Goal: Learn about a topic: Learn about a topic

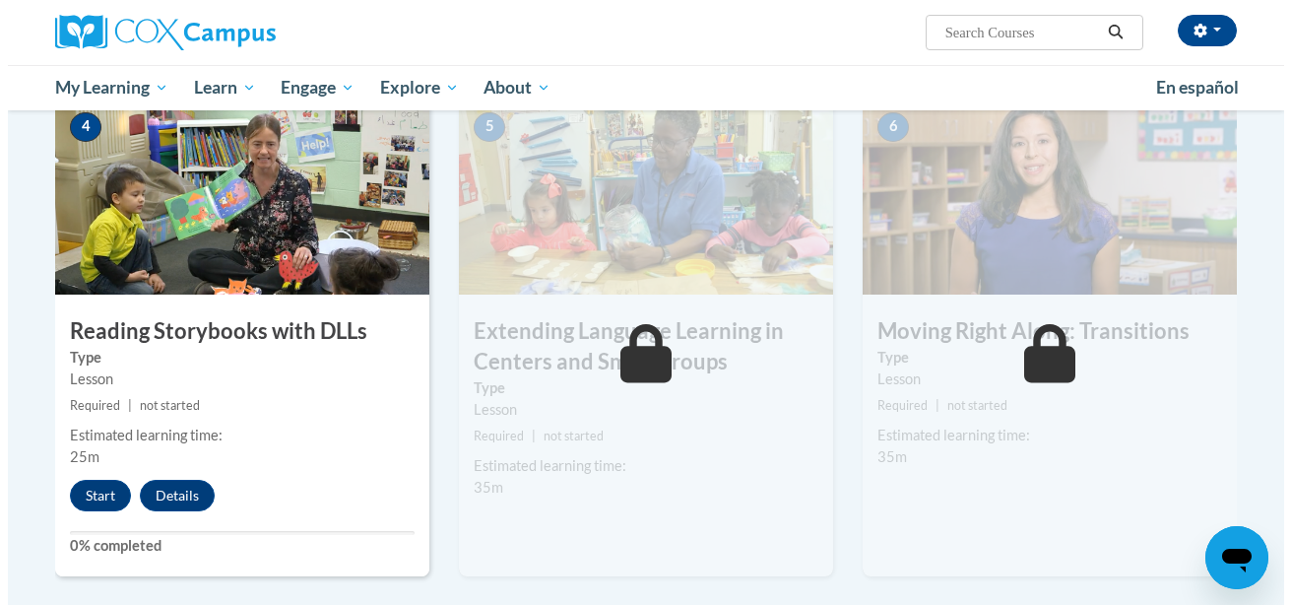
scroll to position [1001, 0]
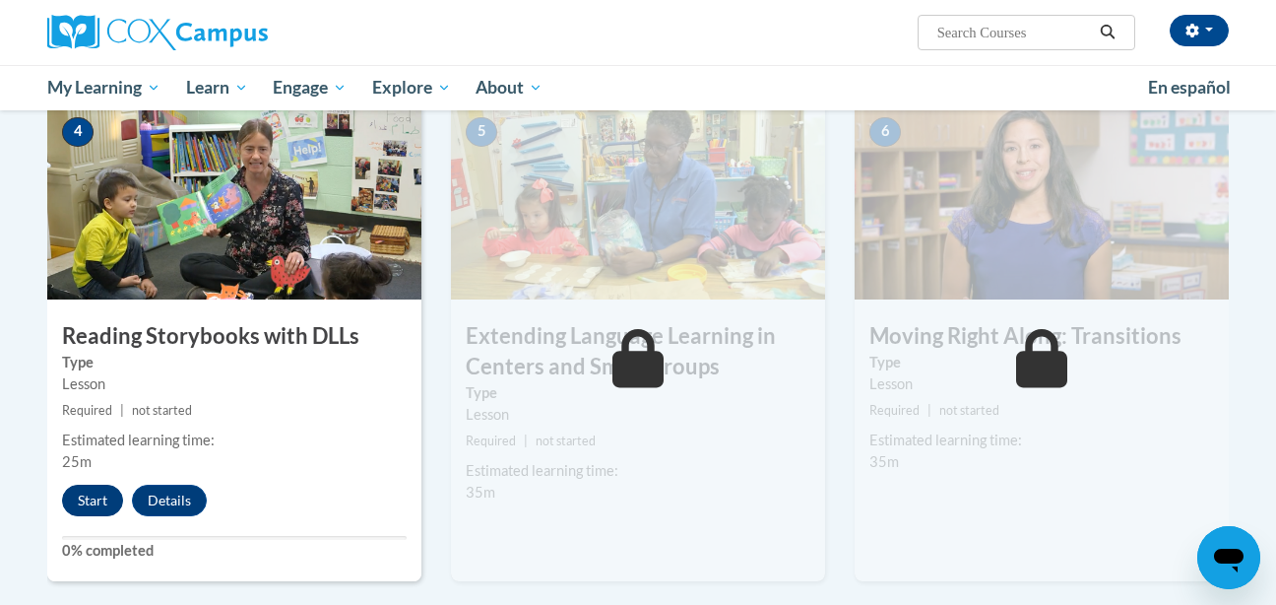
click at [96, 516] on button "Start" at bounding box center [92, 500] width 61 height 32
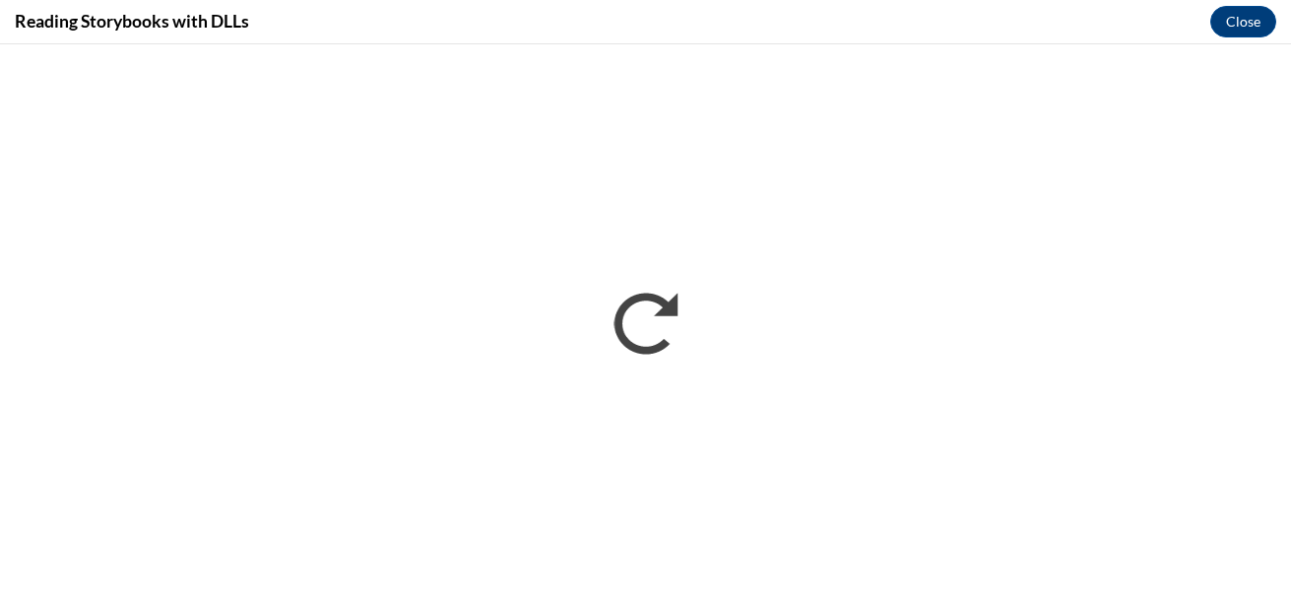
scroll to position [0, 0]
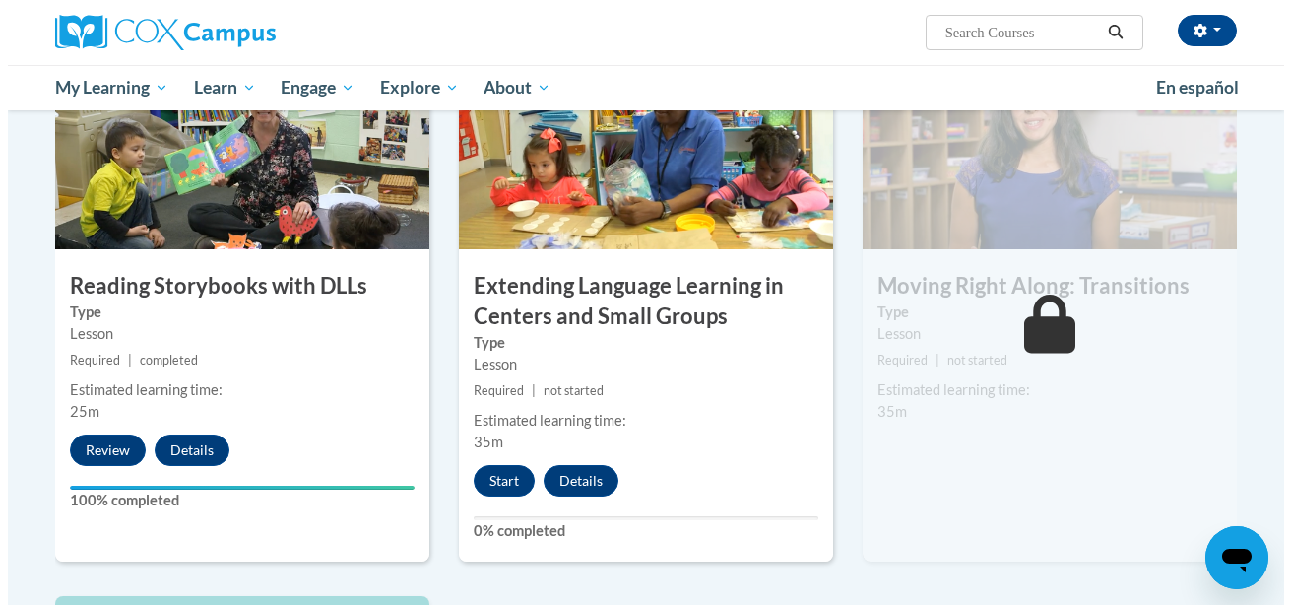
scroll to position [1072, 0]
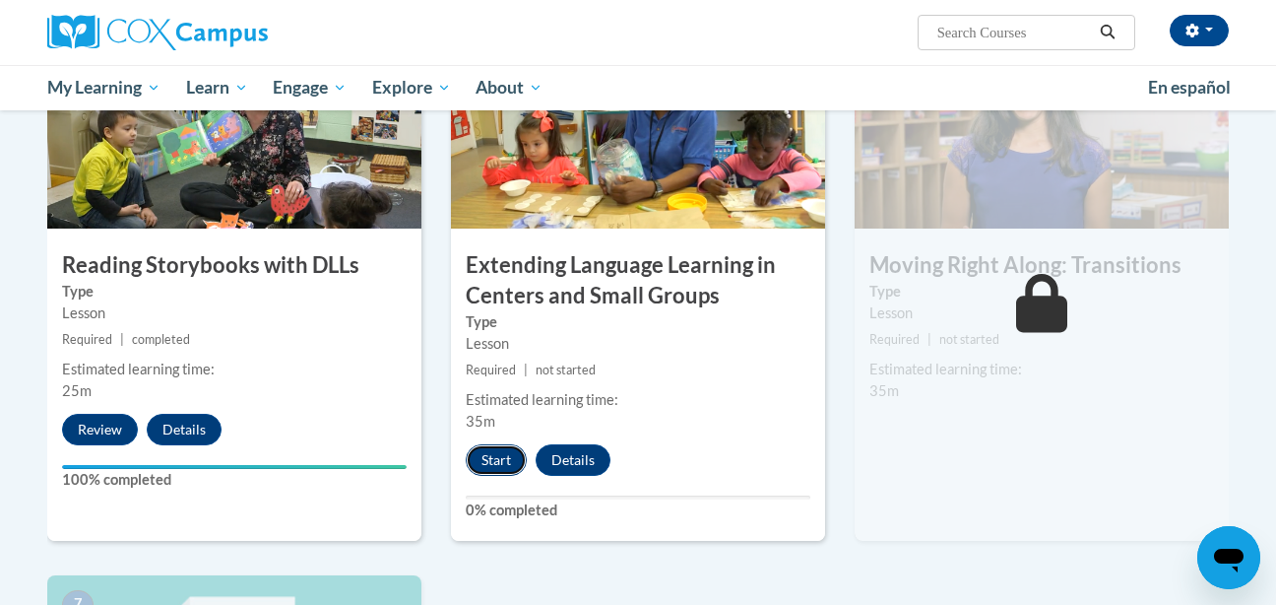
click at [507, 465] on button "Start" at bounding box center [496, 460] width 61 height 32
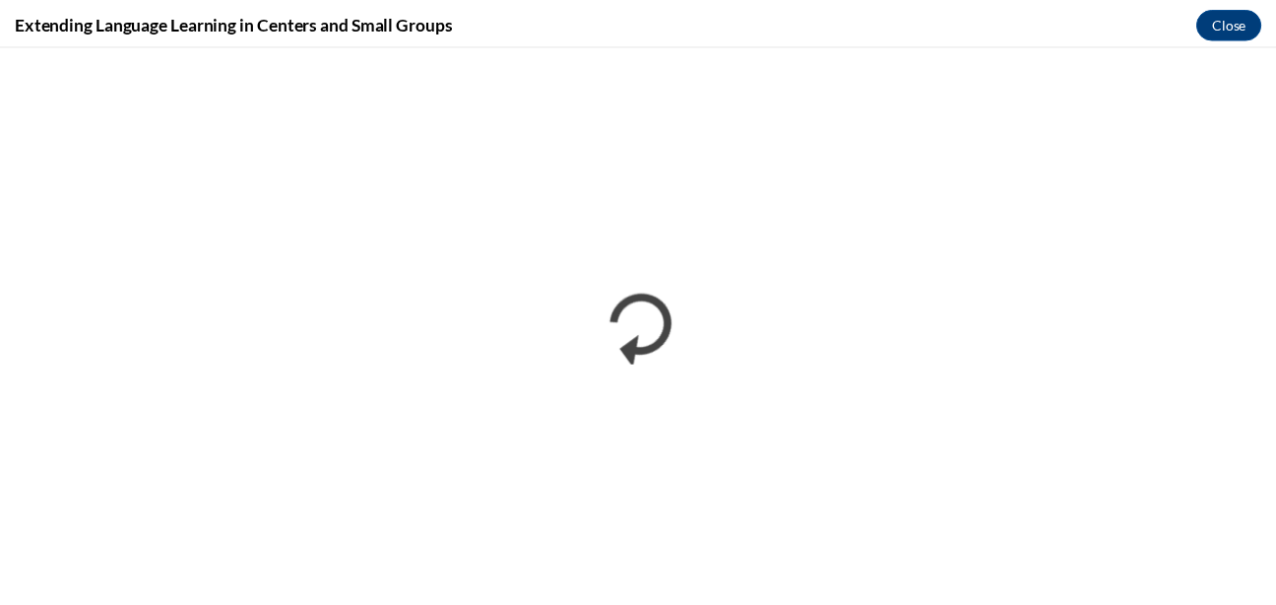
scroll to position [0, 0]
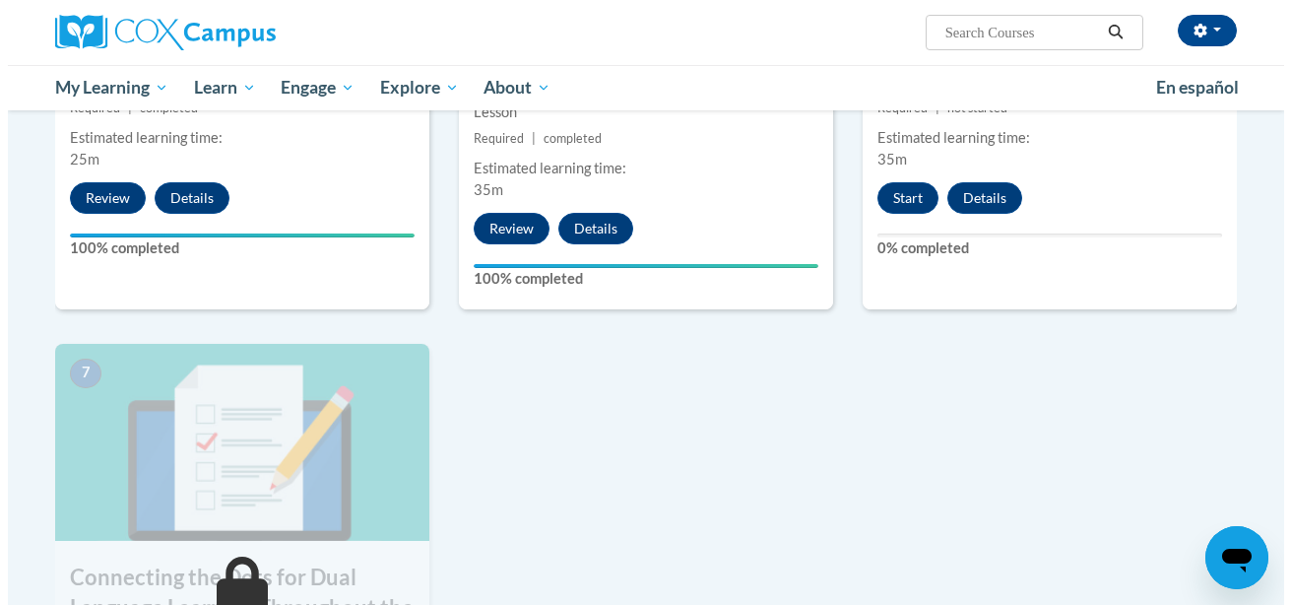
scroll to position [1306, 0]
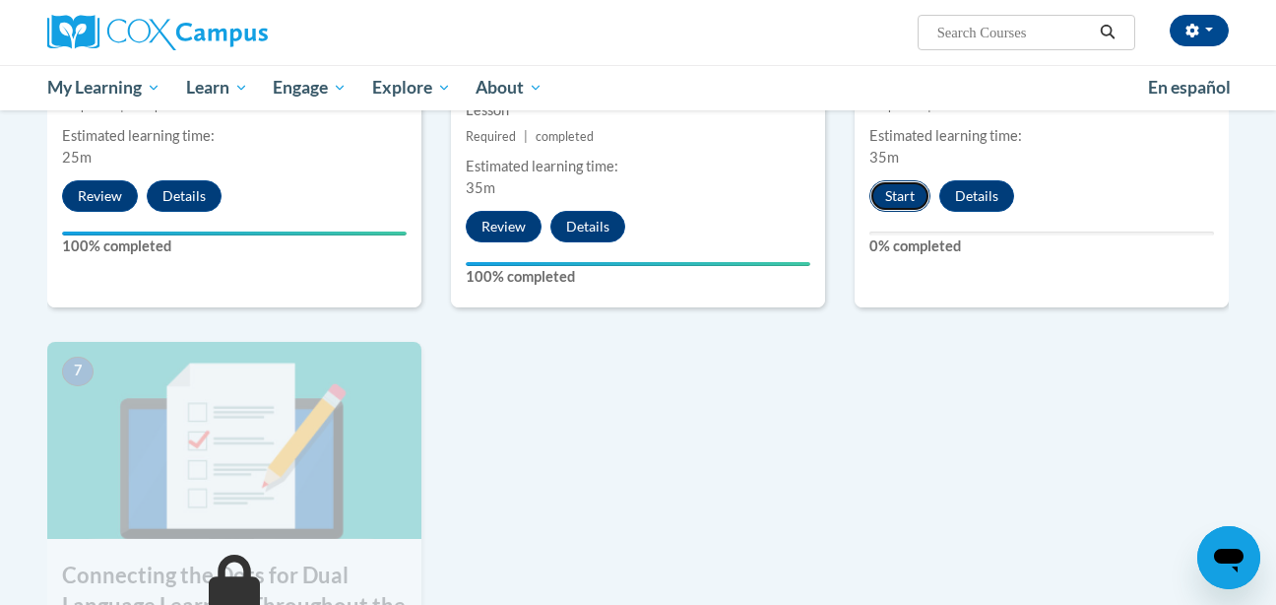
click at [918, 210] on button "Start" at bounding box center [899, 196] width 61 height 32
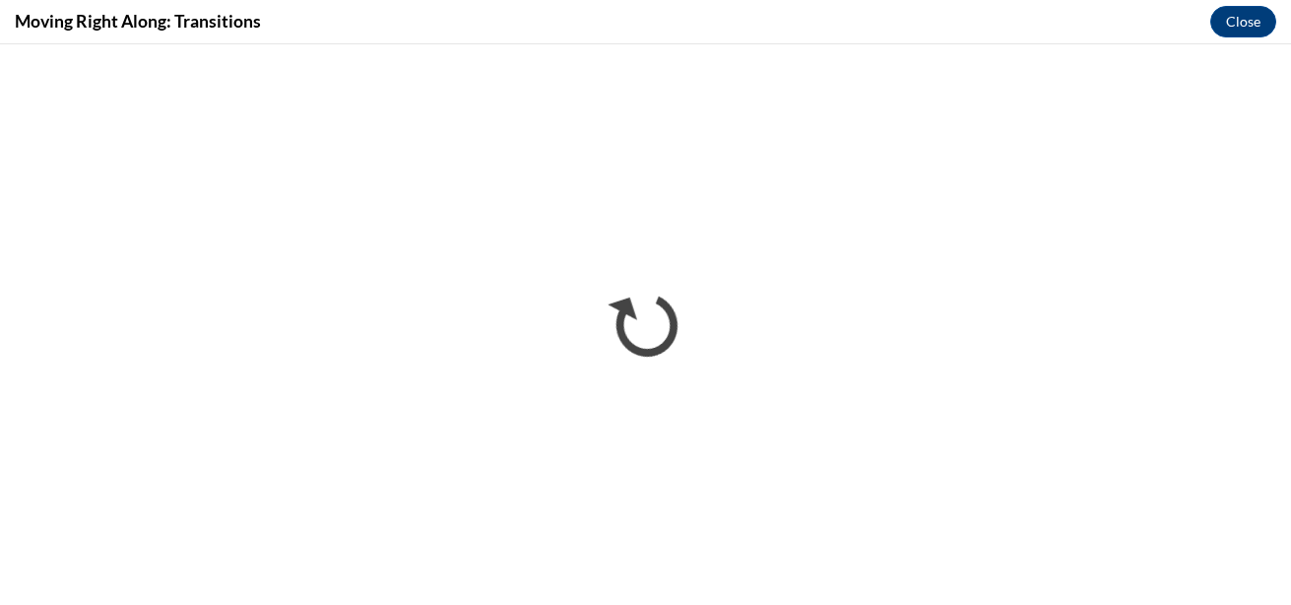
scroll to position [0, 0]
